Goal: Task Accomplishment & Management: Use online tool/utility

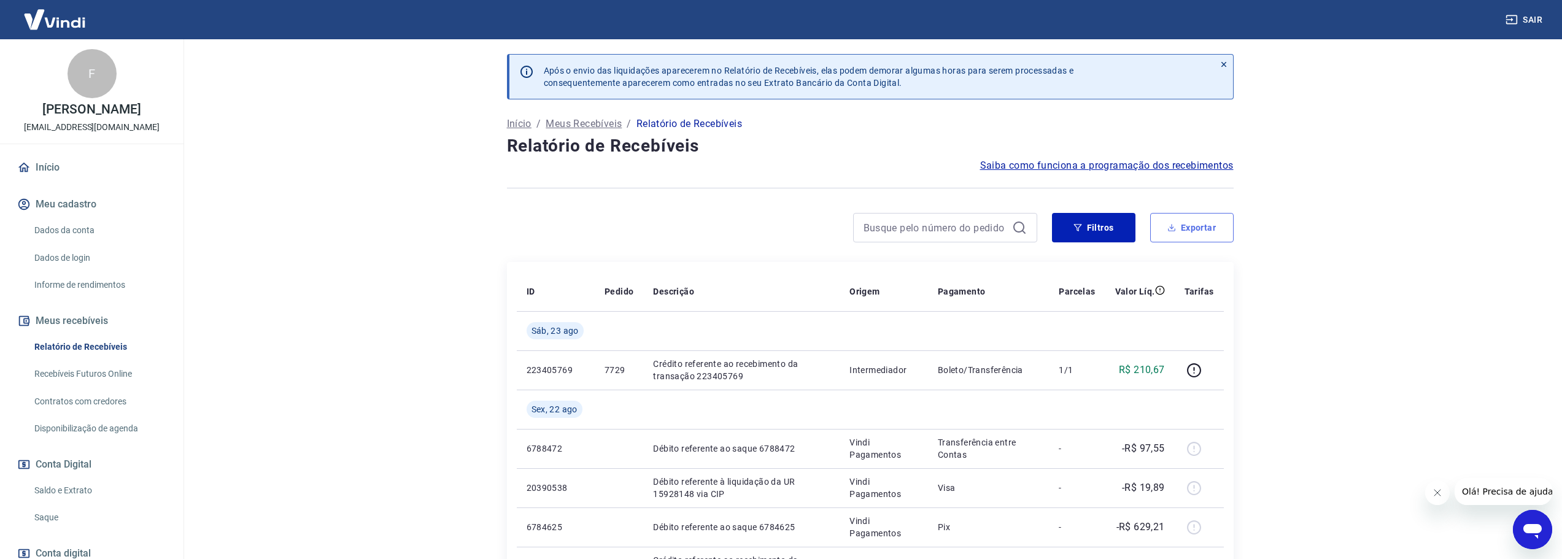
click at [1189, 223] on button "Exportar" at bounding box center [1191, 227] width 83 height 29
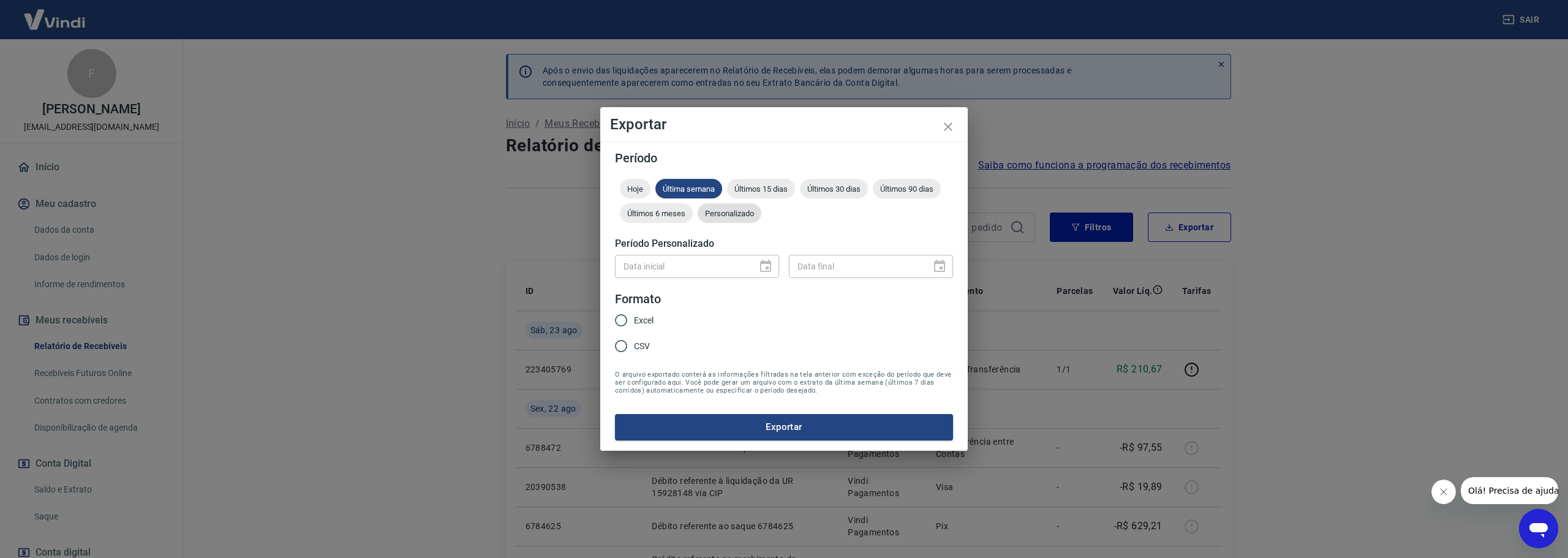
click at [725, 208] on div "Personalizado" at bounding box center [730, 214] width 64 height 20
type input "DD/MM/YYYY"
click at [673, 268] on input "DD/MM/YYYY" at bounding box center [682, 266] width 134 height 23
click at [755, 264] on button "Choose date" at bounding box center [766, 267] width 25 height 25
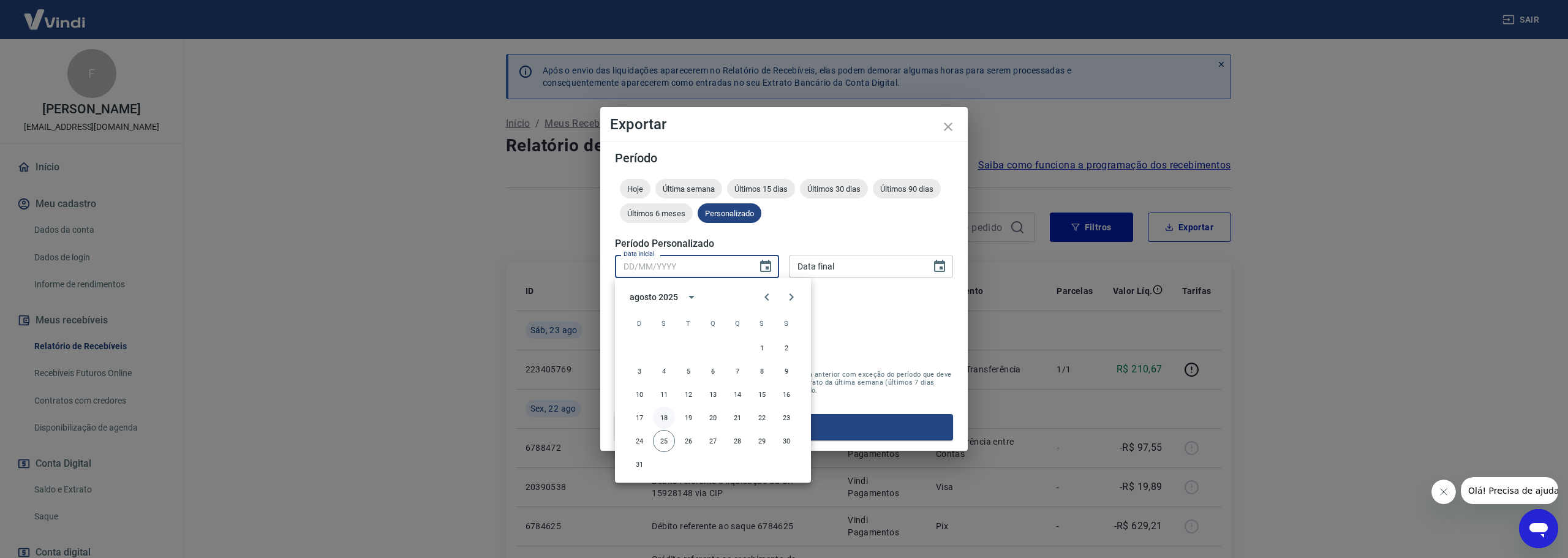
click at [666, 417] on button "18" at bounding box center [664, 418] width 22 height 22
type input "[DATE]"
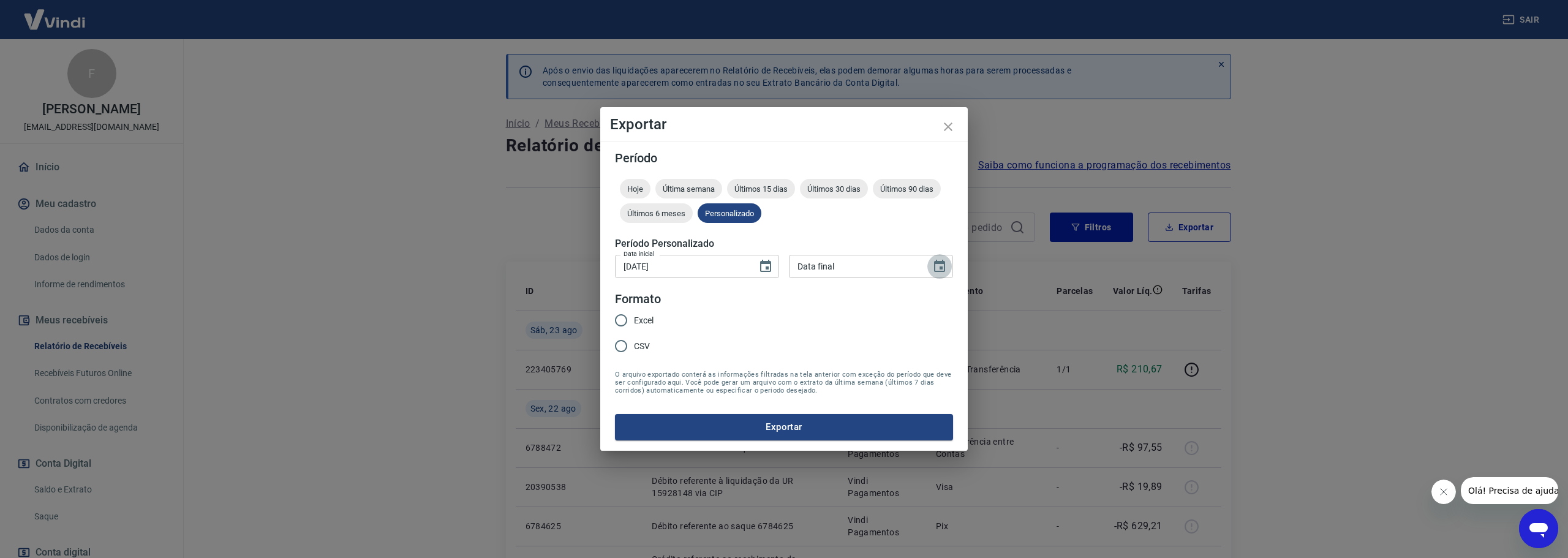
click at [944, 265] on icon "Choose date" at bounding box center [939, 266] width 11 height 12
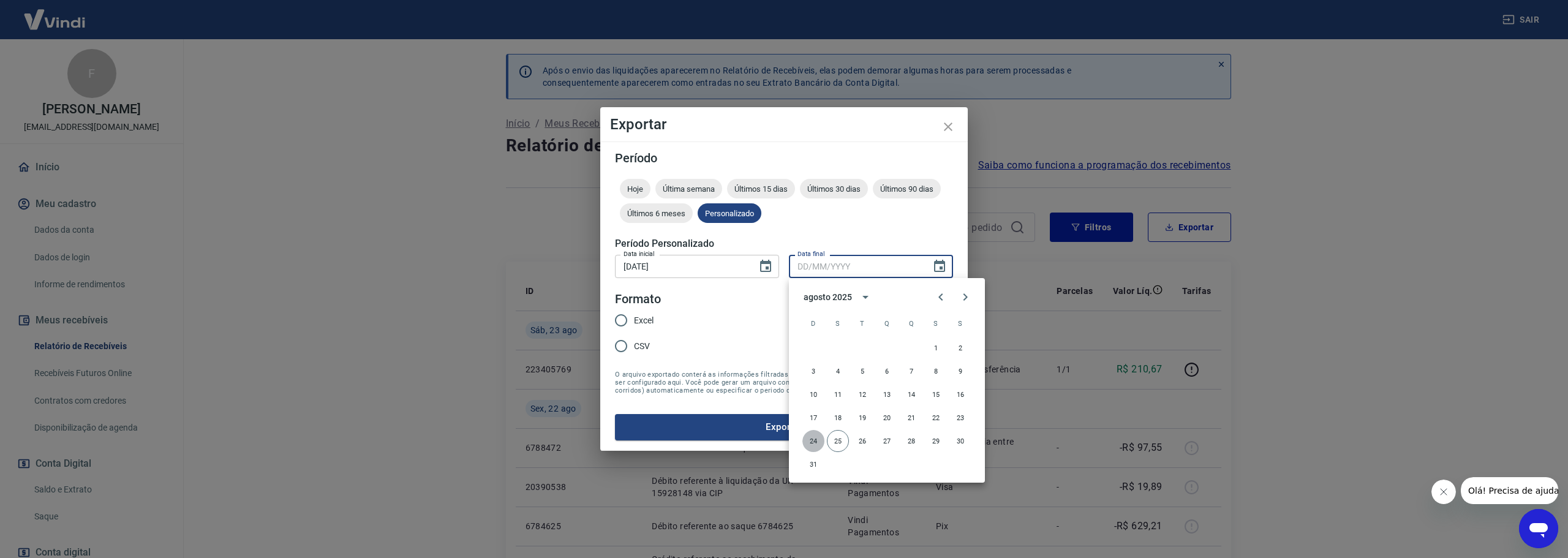
click at [812, 438] on button "24" at bounding box center [813, 441] width 22 height 22
type input "[DATE]"
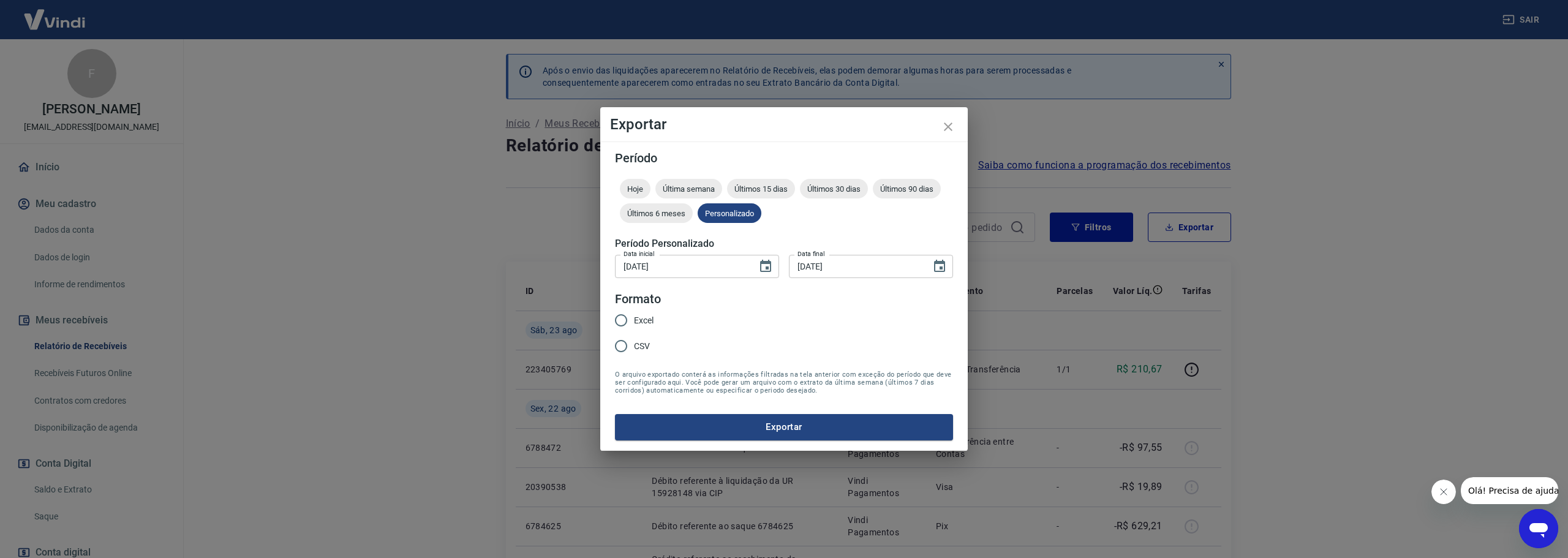
click at [618, 315] on input "Excel" at bounding box center [621, 320] width 26 height 26
radio input "true"
click at [793, 444] on div "Período Hoje Última semana Últimos 15 dias Últimos 30 dias Últimos 90 dias Últi…" at bounding box center [784, 295] width 367 height 308
click at [798, 432] on button "Exportar" at bounding box center [784, 427] width 338 height 26
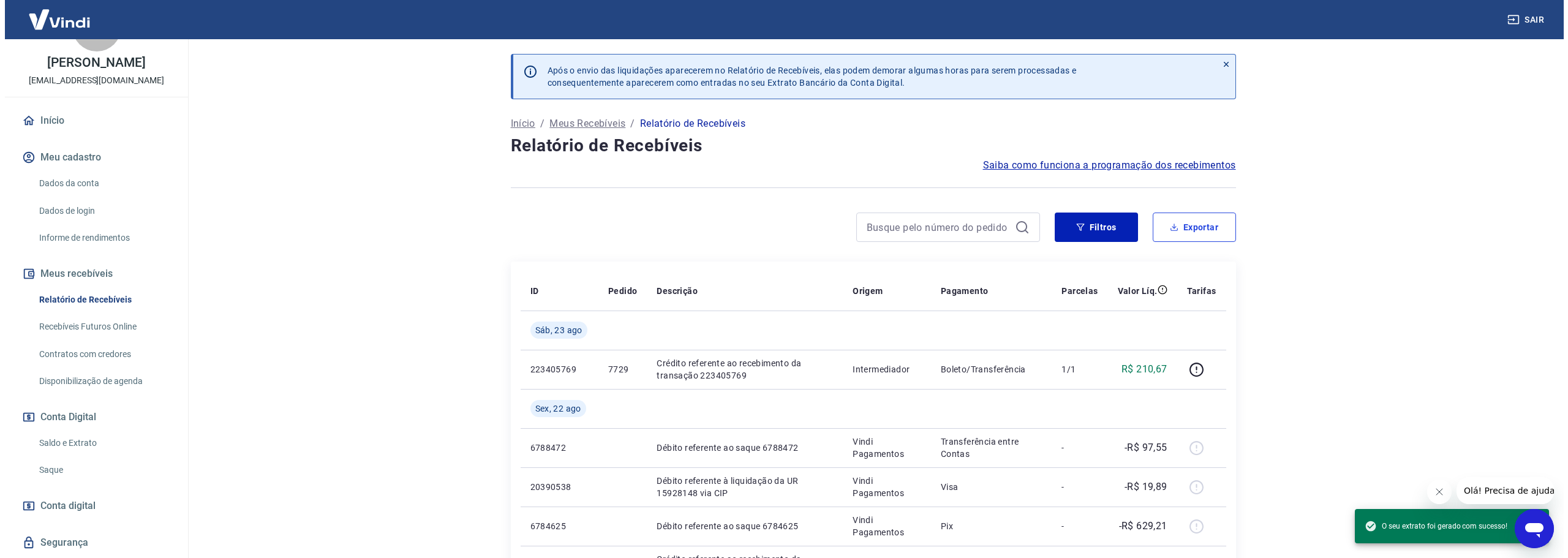
scroll to position [95, 0]
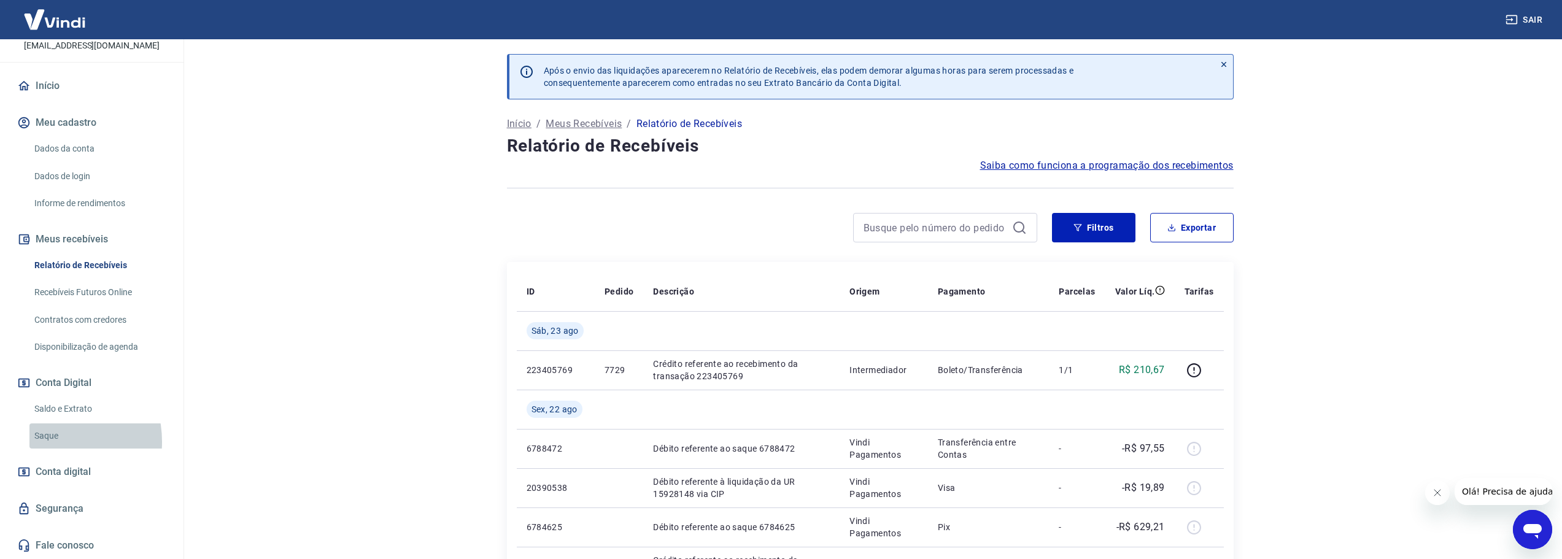
click at [47, 442] on link "Saque" at bounding box center [98, 435] width 139 height 25
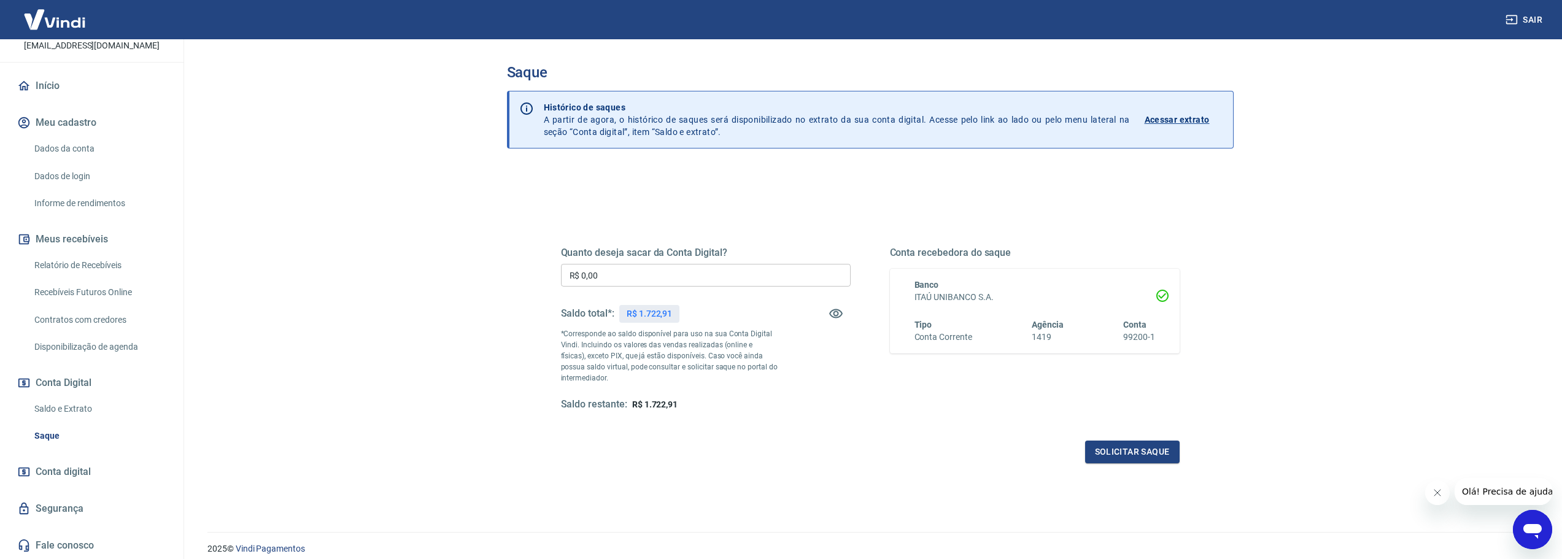
click at [617, 267] on input "R$ 0,00" at bounding box center [706, 275] width 290 height 23
type input "R$ 1.522,91"
click at [1126, 458] on button "Solicitar saque" at bounding box center [1132, 452] width 95 height 23
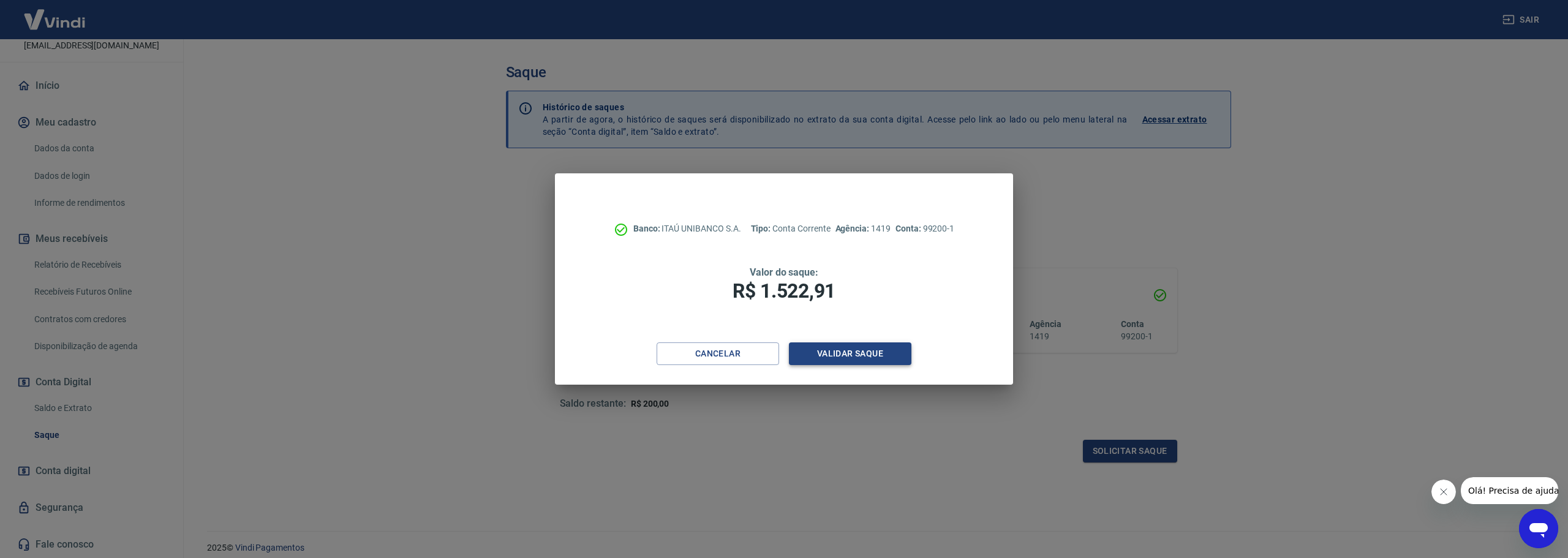
click at [855, 351] on button "Validar saque" at bounding box center [849, 353] width 123 height 23
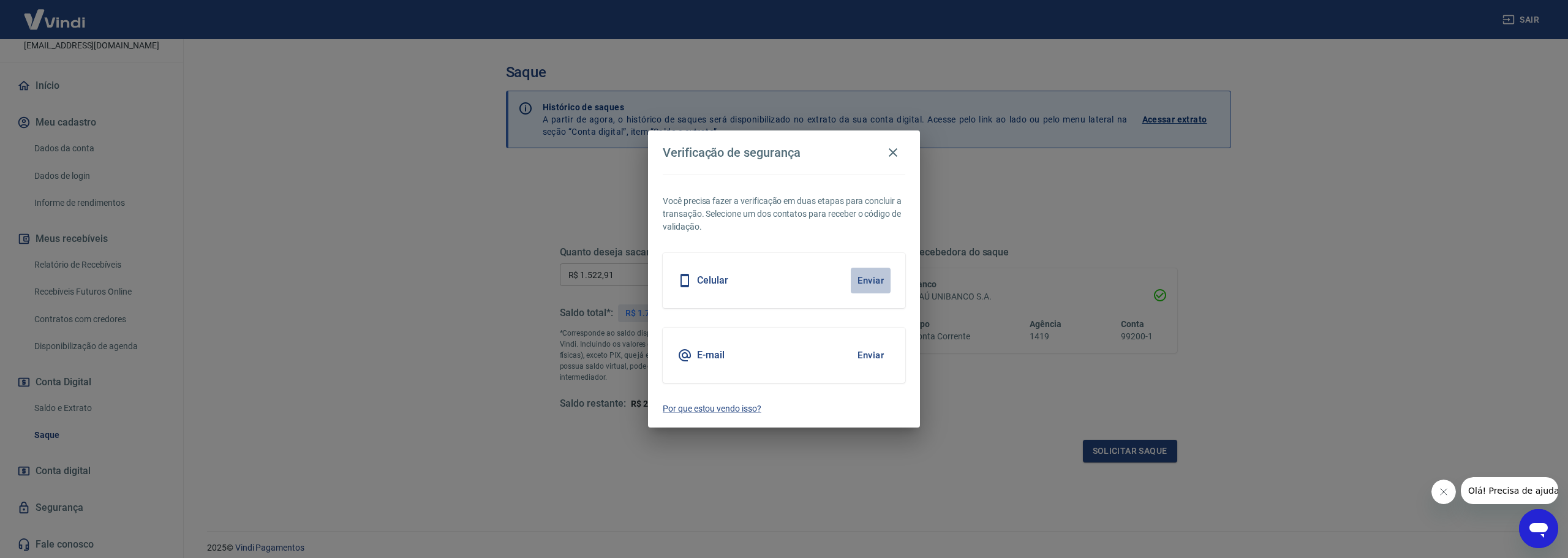
click at [869, 271] on button "Enviar" at bounding box center [870, 280] width 40 height 26
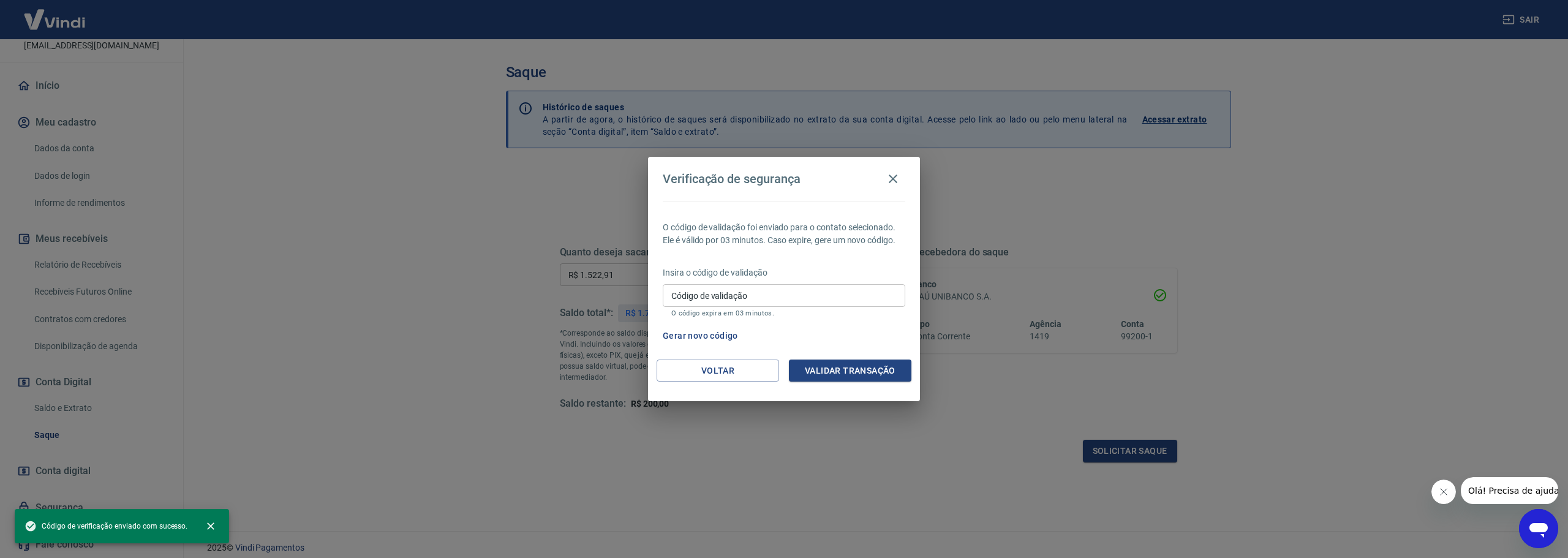
click at [712, 291] on div "Código de validação Código de validação O código expira em 03 minutos." at bounding box center [784, 300] width 243 height 33
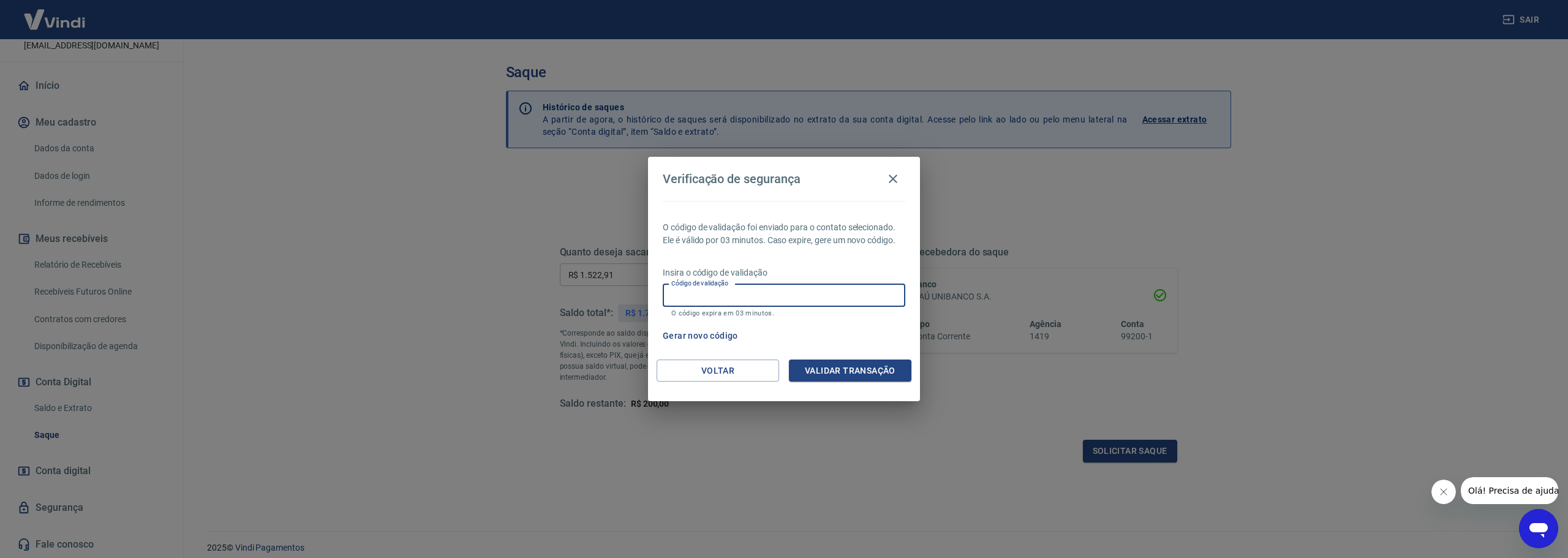
click at [712, 291] on input "Código de validação" at bounding box center [784, 295] width 243 height 23
click at [695, 302] on input "Código de validação" at bounding box center [784, 295] width 243 height 23
type input "183182"
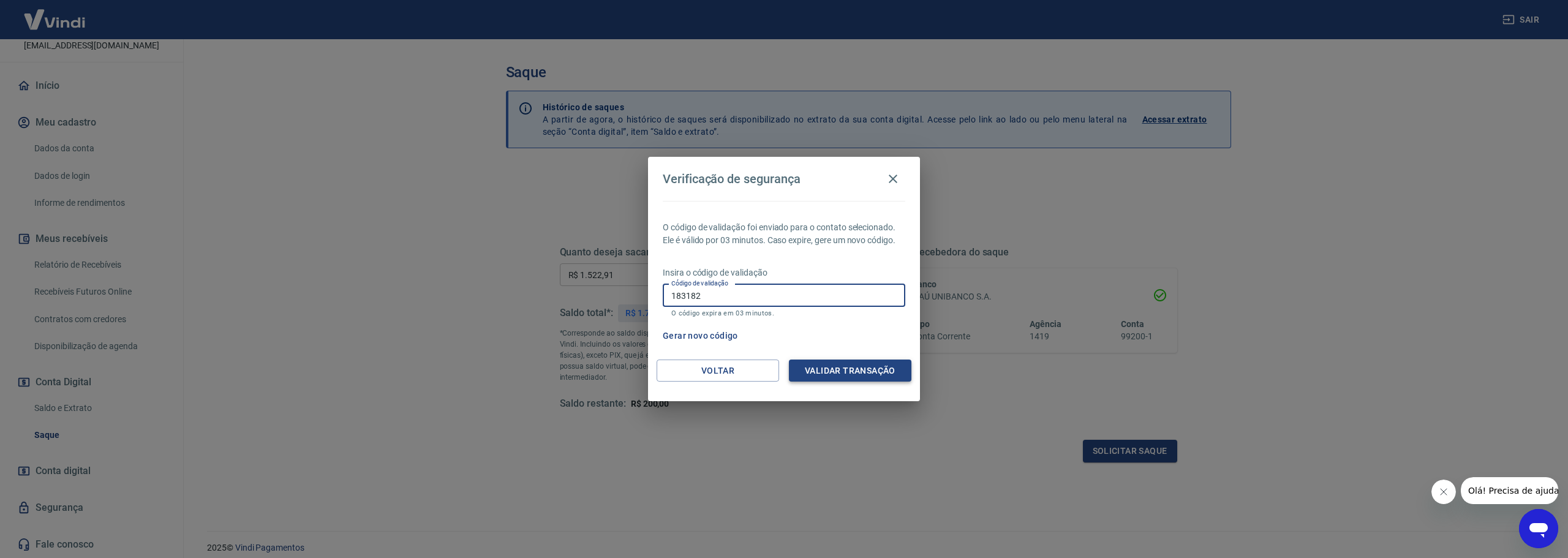
click at [840, 366] on button "Validar transação" at bounding box center [849, 370] width 123 height 23
